Goal: Transaction & Acquisition: Purchase product/service

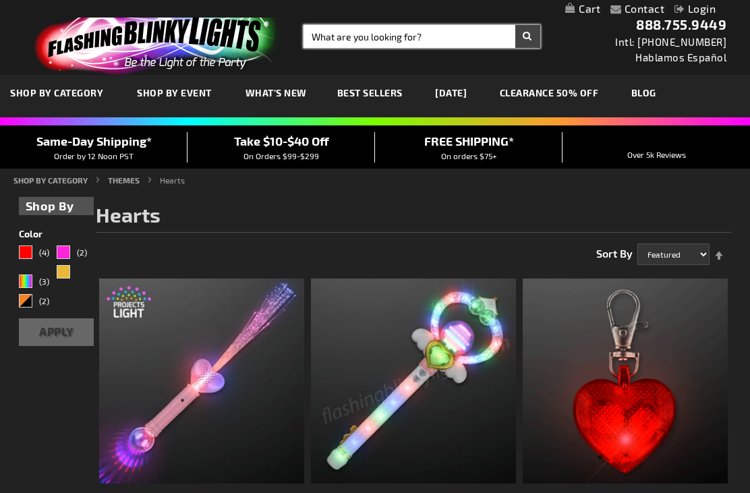
click at [466, 42] on input "Search" at bounding box center [421, 36] width 237 height 23
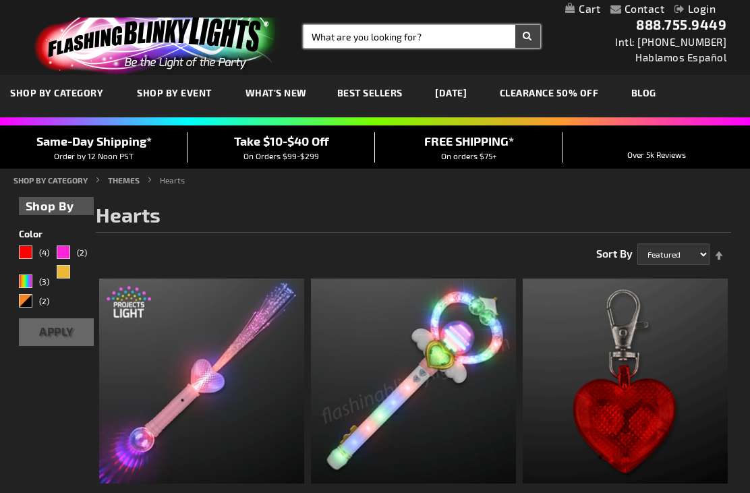
click at [453, 47] on input "Search" at bounding box center [421, 36] width 237 height 23
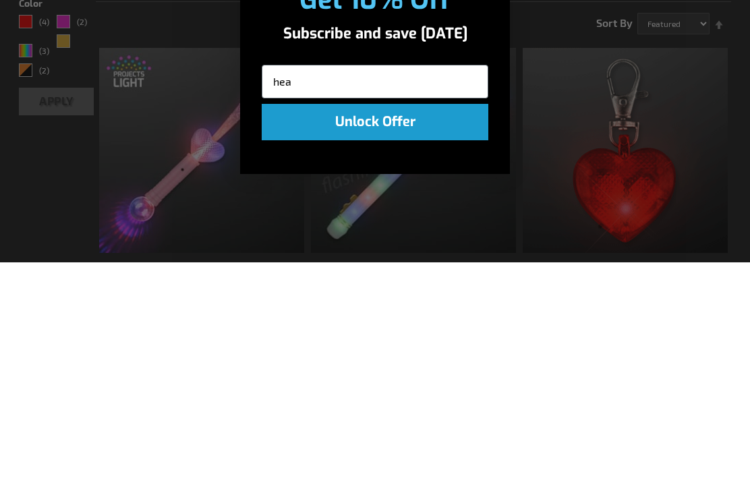
type input "hear"
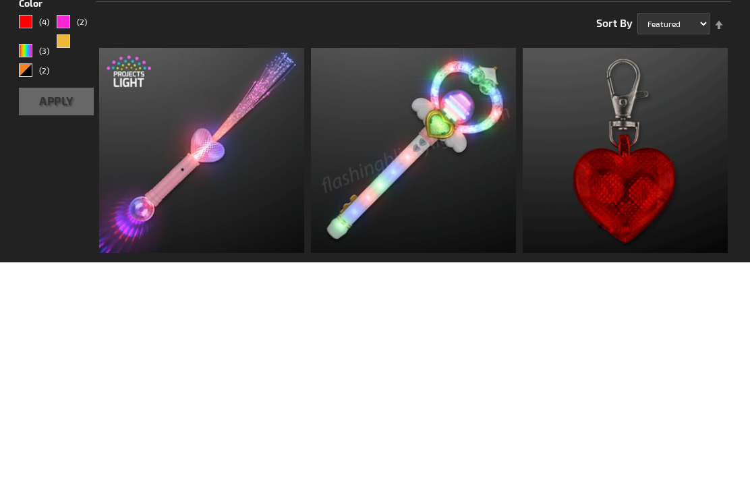
click at [480, 42] on input "Search" at bounding box center [421, 36] width 237 height 23
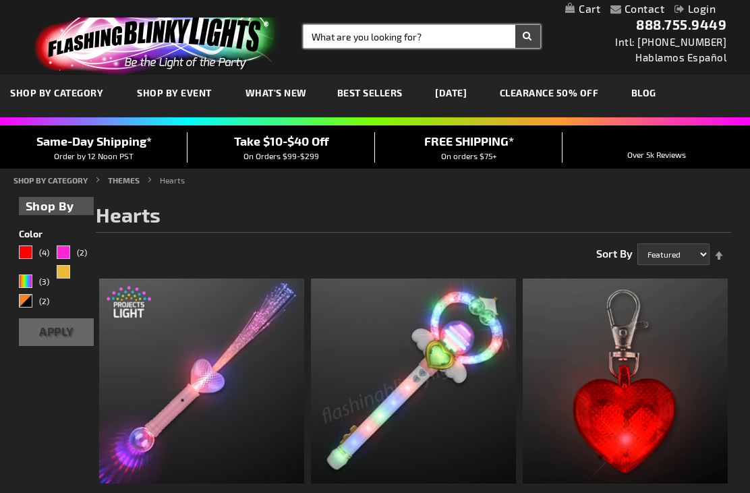
click at [463, 39] on input "Search" at bounding box center [421, 36] width 237 height 23
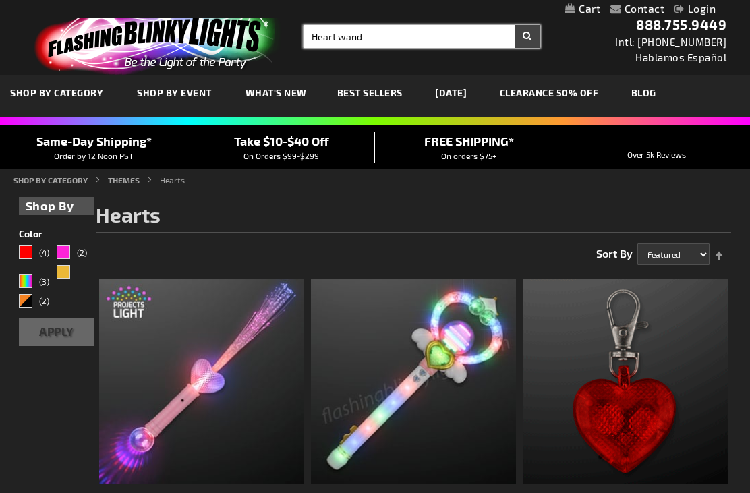
type input "Heart wand"
click at [527, 36] on button "Search" at bounding box center [527, 36] width 25 height 23
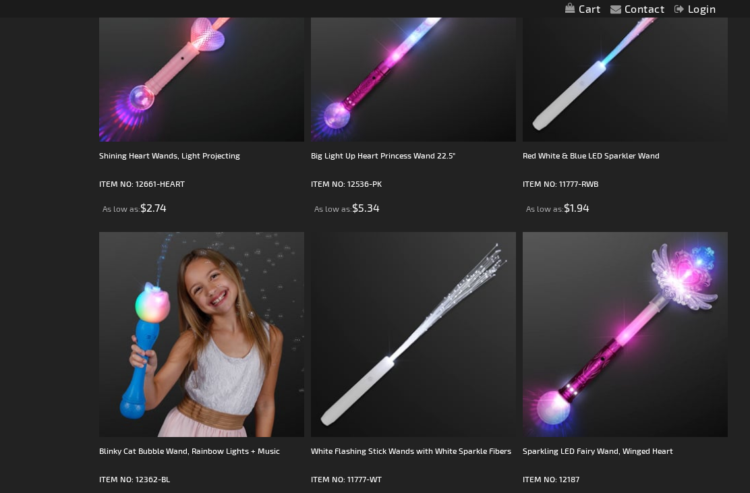
scroll to position [222, 0]
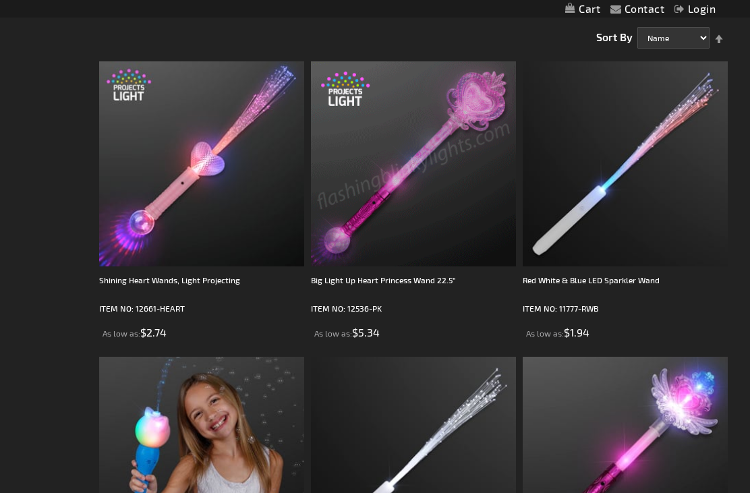
click at [461, 142] on img at bounding box center [413, 163] width 205 height 205
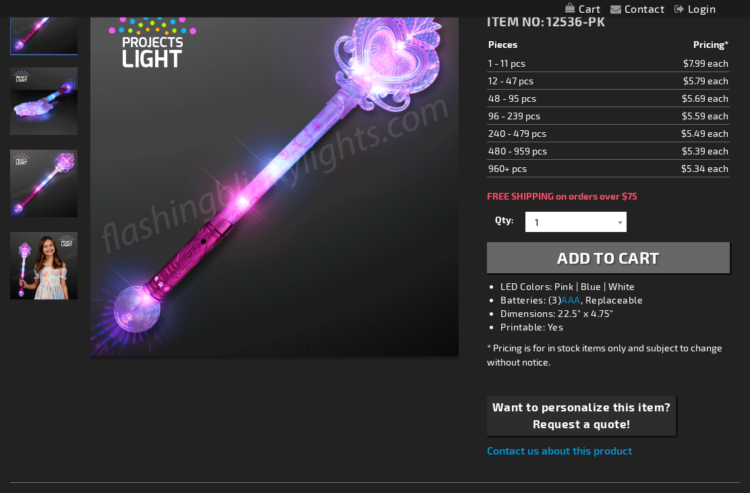
scroll to position [219, 0]
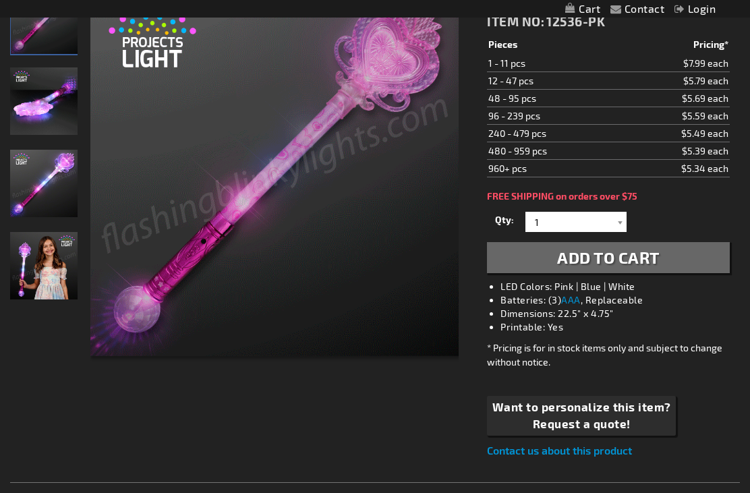
click at [624, 221] on div at bounding box center [619, 222] width 13 height 20
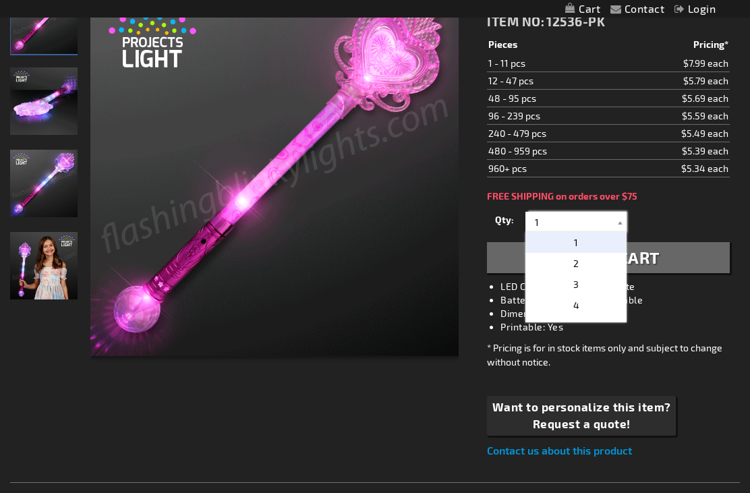
scroll to position [218, 0]
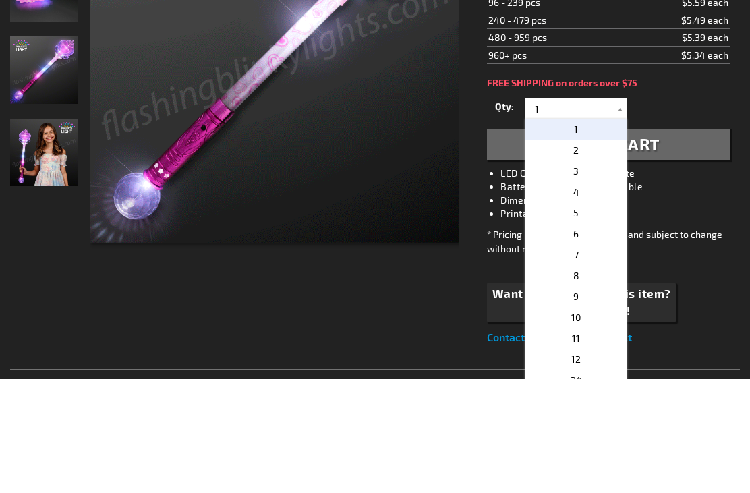
click at [600, 254] on p "2" at bounding box center [575, 264] width 101 height 21
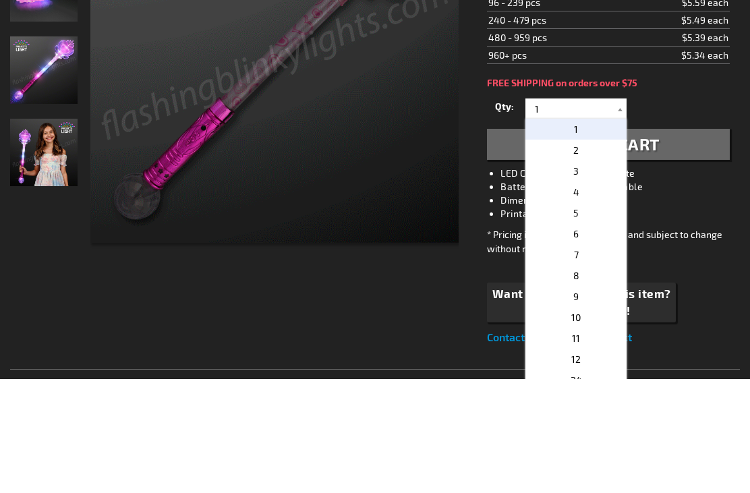
type input "2"
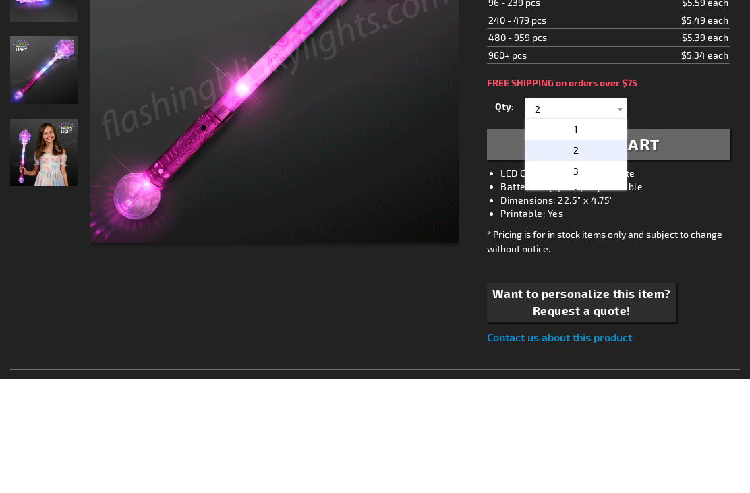
scroll to position [332, 0]
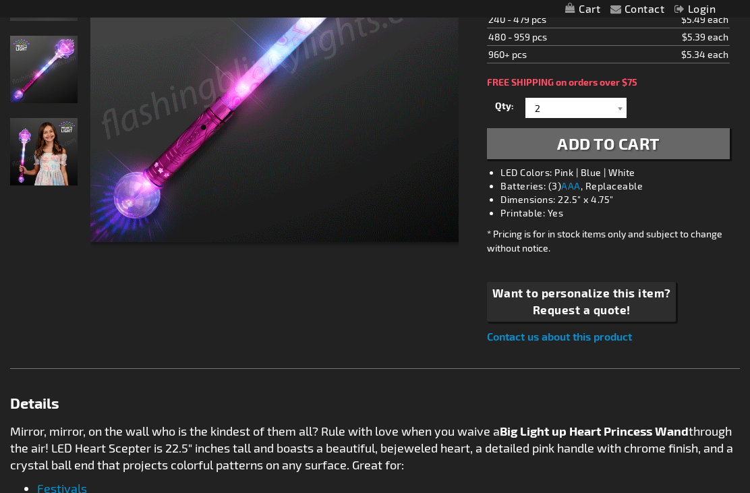
click at [691, 142] on button "Add to Cart" at bounding box center [608, 143] width 243 height 31
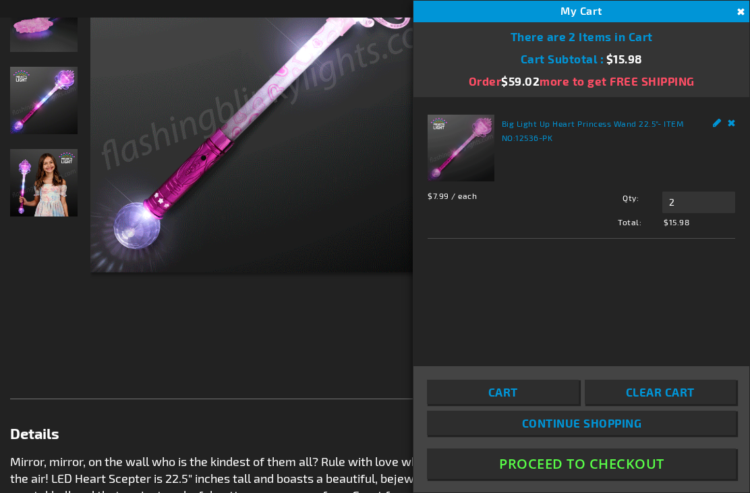
click at [693, 399] on span "Clear Cart" at bounding box center [660, 391] width 69 height 13
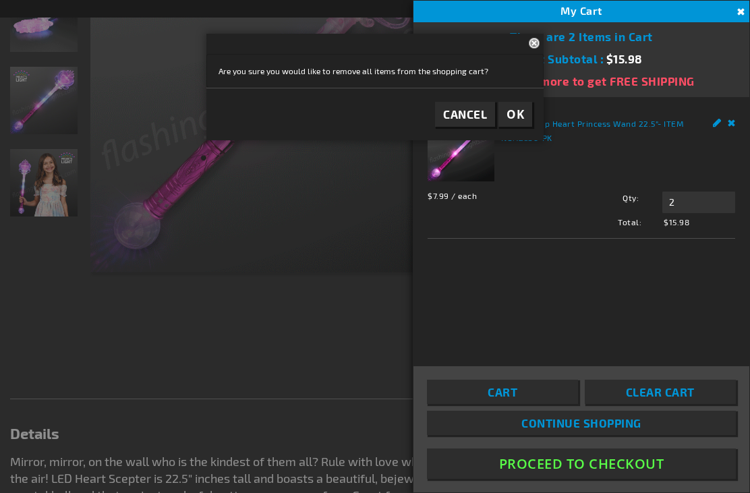
click at [474, 125] on button "Cancel" at bounding box center [465, 114] width 60 height 25
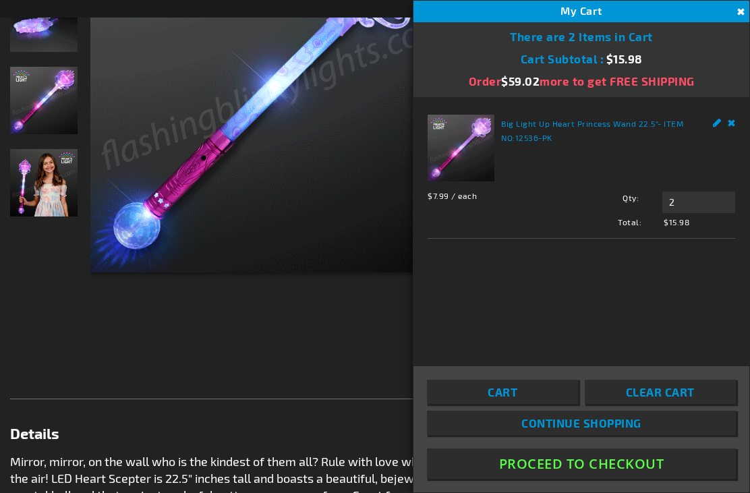
click at [732, 278] on div "Big Light Up Heart Princess Wand 22.5" - ITEM NO: 12536-PK $7.99 / each Total: …" at bounding box center [581, 231] width 336 height 268
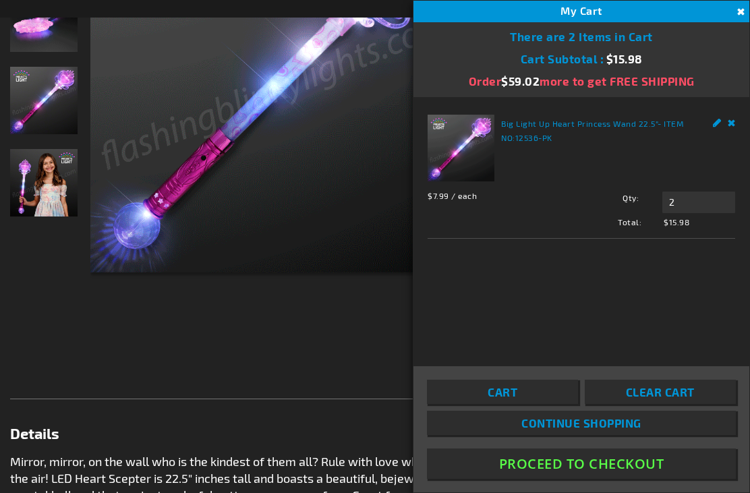
click at [550, 404] on link "Cart" at bounding box center [502, 392] width 151 height 24
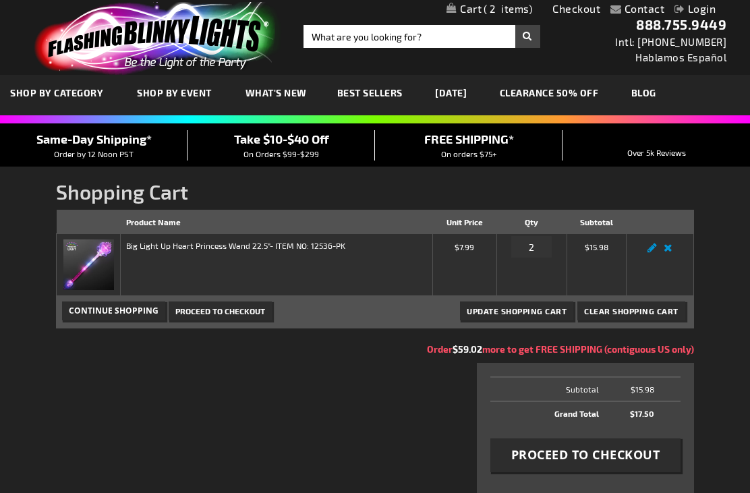
click at [580, 422] on th "Grand Total" at bounding box center [547, 413] width 114 height 24
click at [617, 455] on span "Proceed to Checkout" at bounding box center [585, 454] width 149 height 17
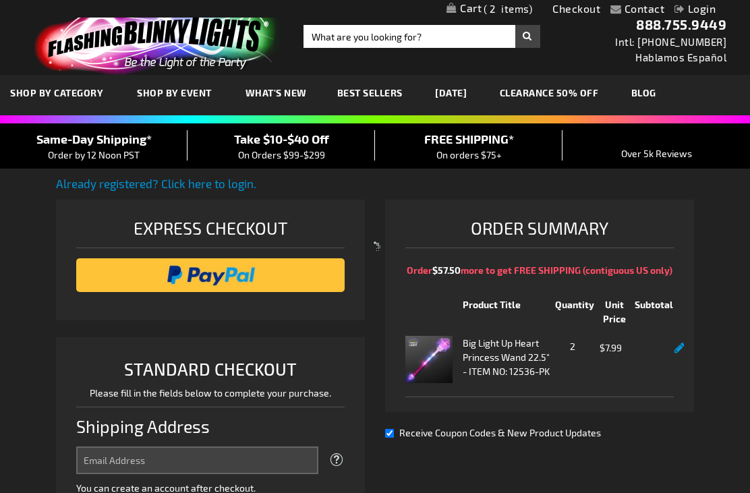
scroll to position [337, 0]
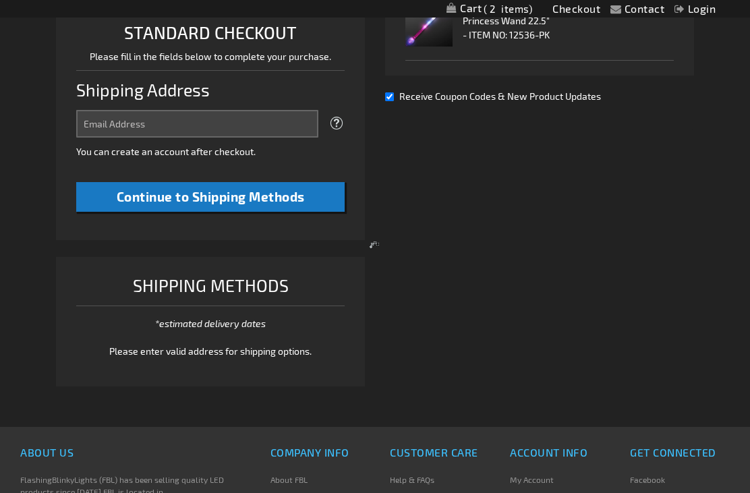
select select "US"
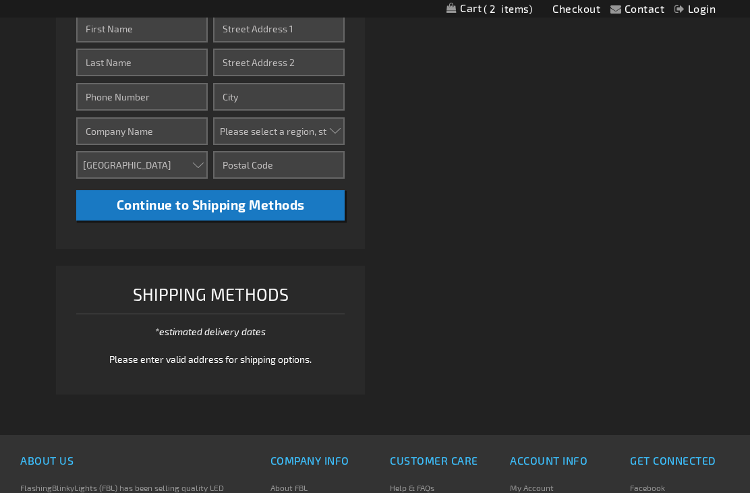
scroll to position [445, 0]
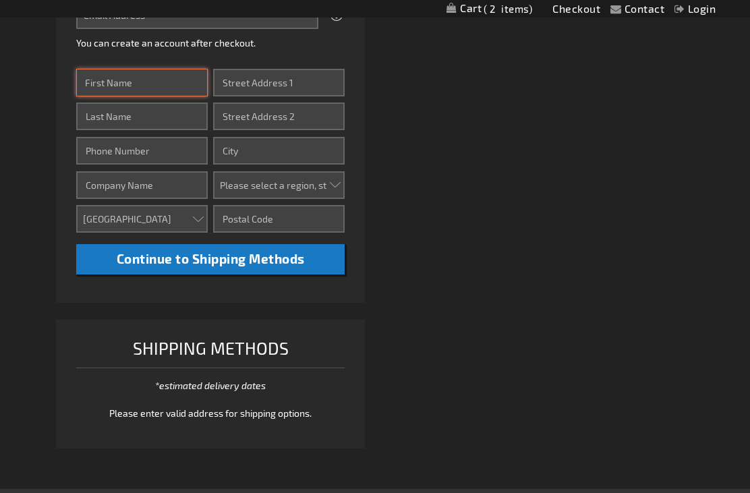
click at [191, 89] on input "First Name" at bounding box center [142, 83] width 132 height 28
type input "Melissa"
type input "Bauer"
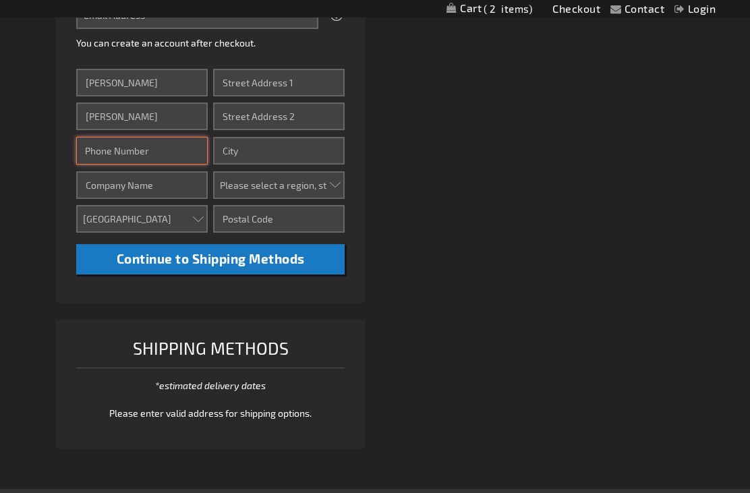
type input "5713485472"
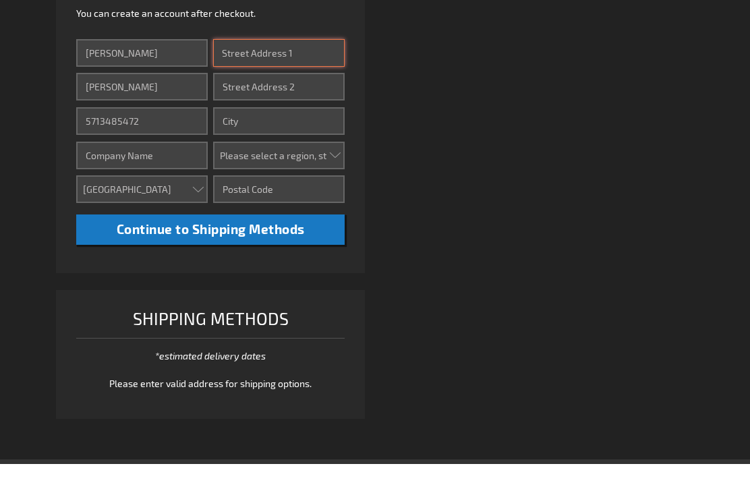
click at [329, 69] on input "Street Address: Line 1" at bounding box center [279, 83] width 132 height 28
type input "9708"
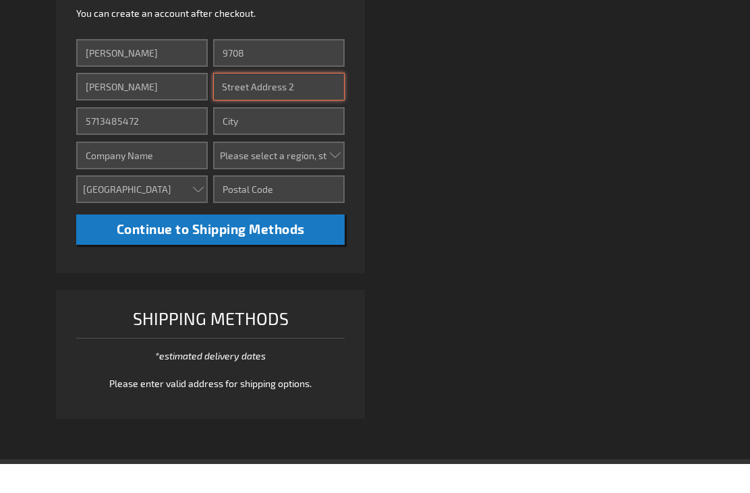
type input "Harr Court"
type input "Burke"
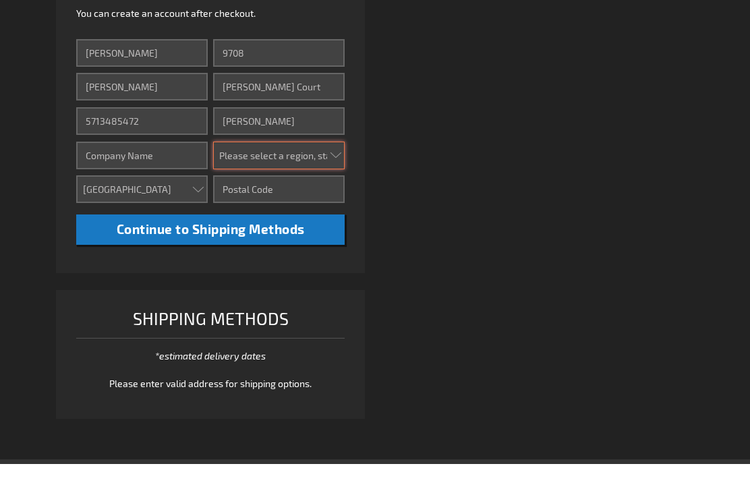
select select "61"
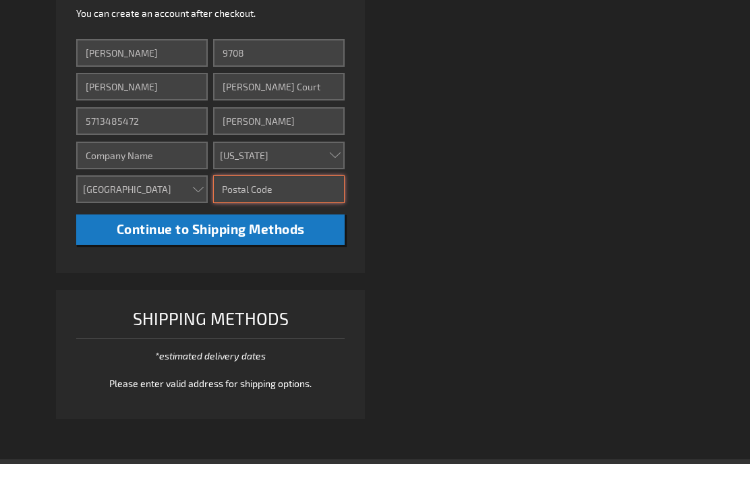
type input "22015"
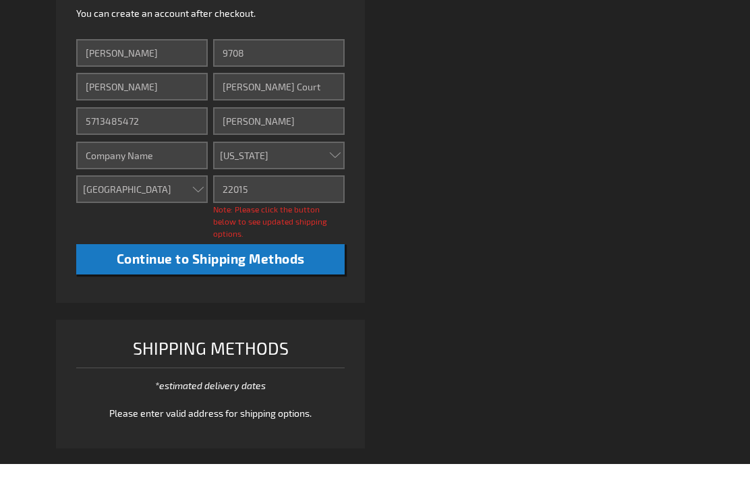
scroll to position [475, 0]
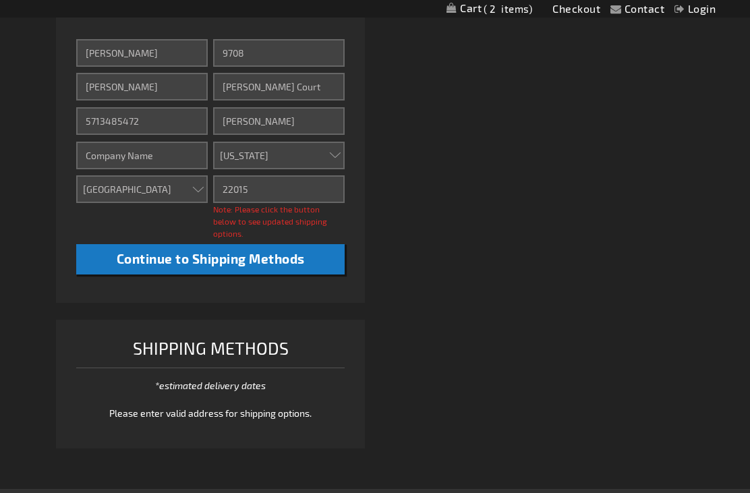
click at [296, 252] on span "Continue to Shipping Methods" at bounding box center [211, 259] width 188 height 16
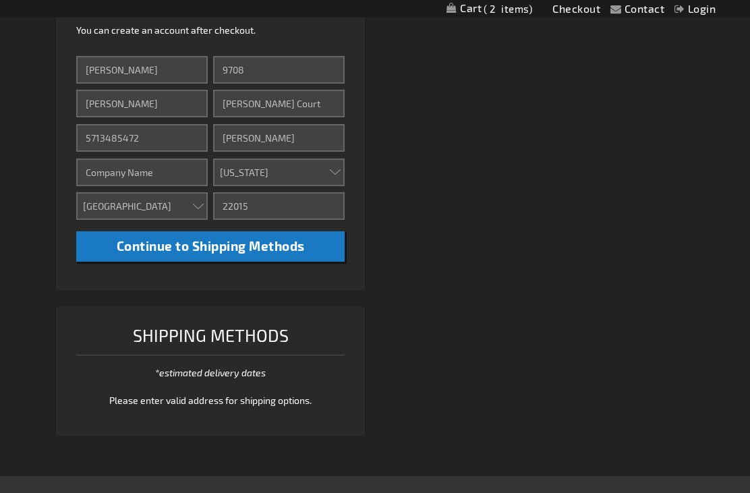
scroll to position [350, 0]
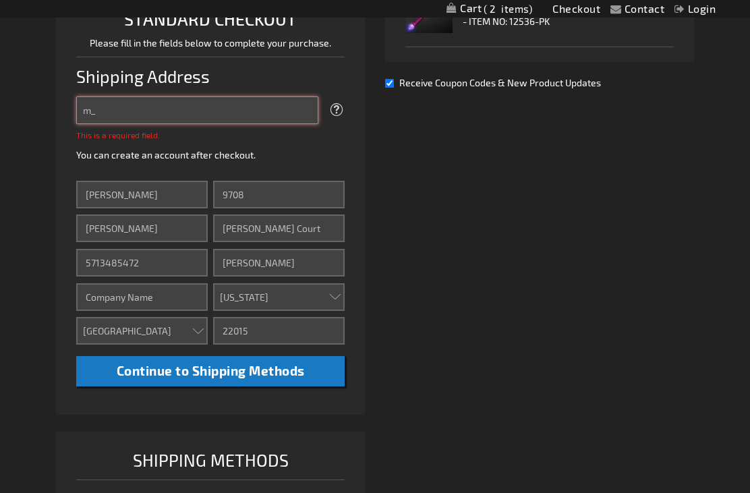
type input "m_loaskie@yahoo.com"
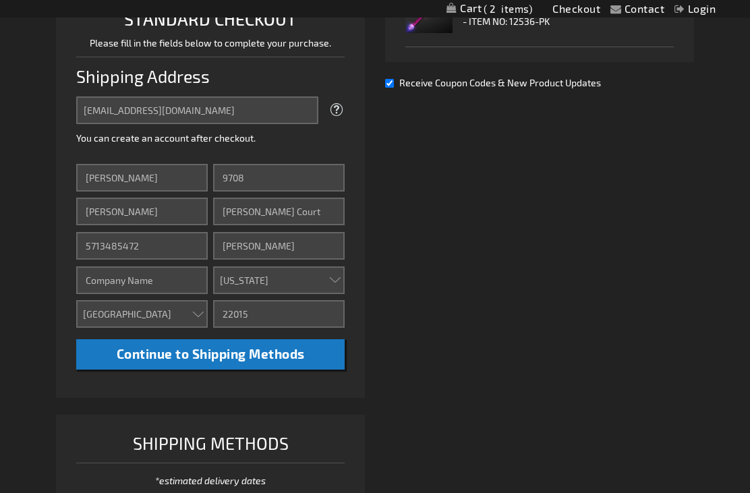
click at [310, 361] on button "Continue to Shipping Methods" at bounding box center [210, 354] width 268 height 30
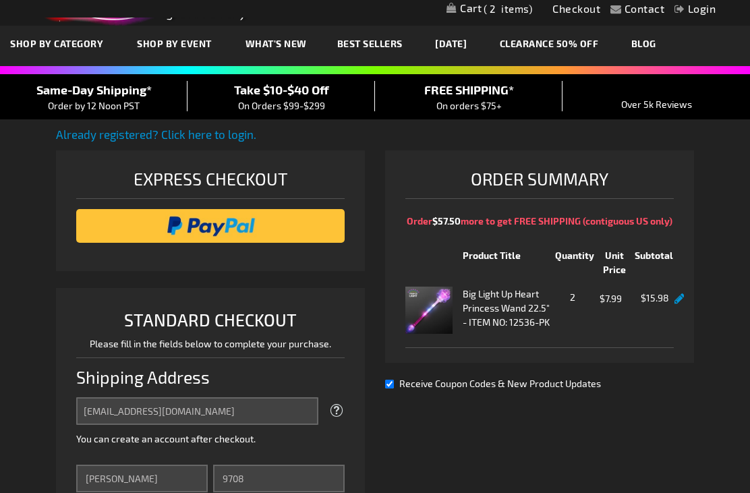
scroll to position [0, 0]
